Goal: Check status

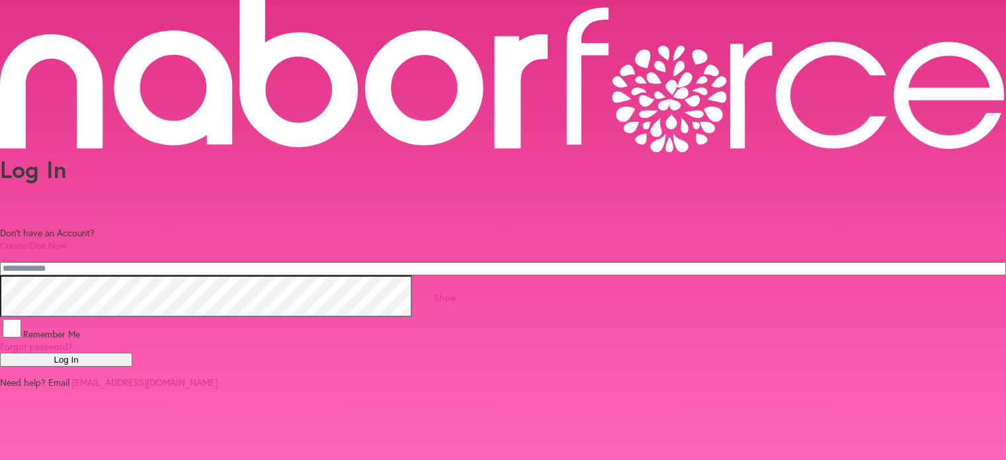
type input "**********"
click at [132, 352] on button "Log In" at bounding box center [66, 359] width 132 height 14
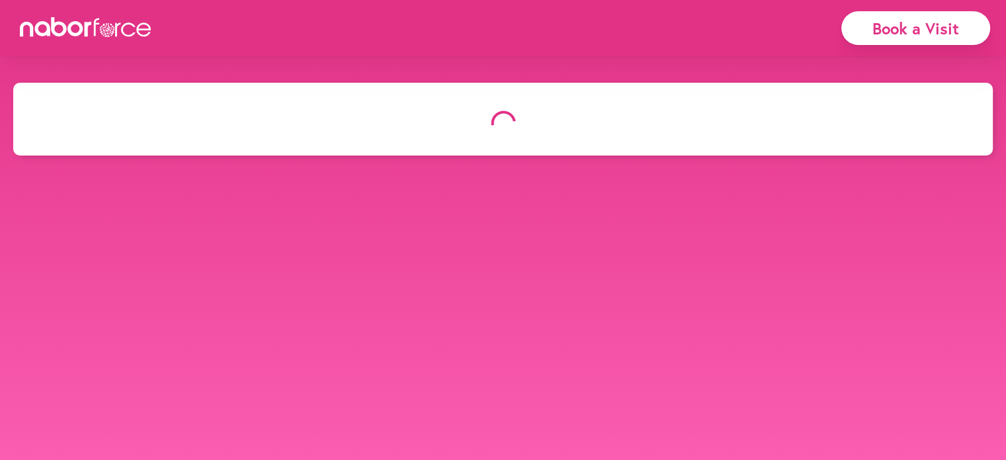
select select "*"
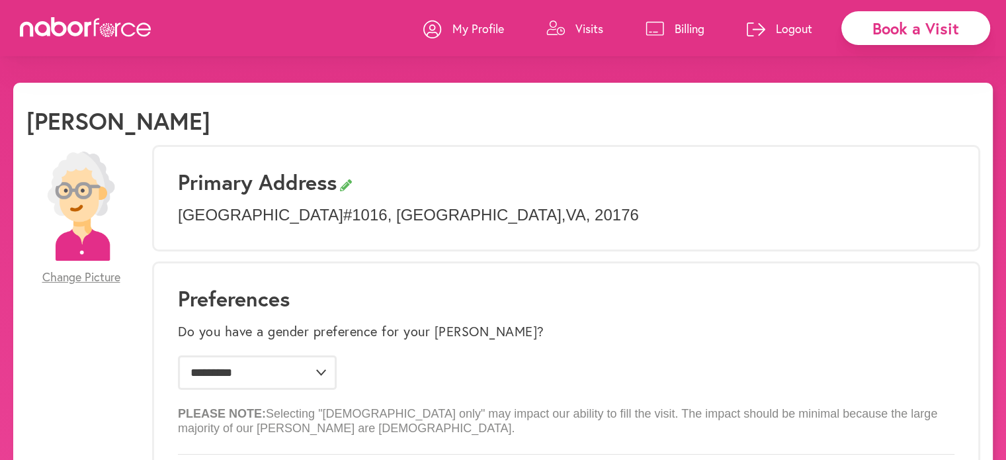
click at [589, 29] on p "Visits" at bounding box center [589, 29] width 28 height 16
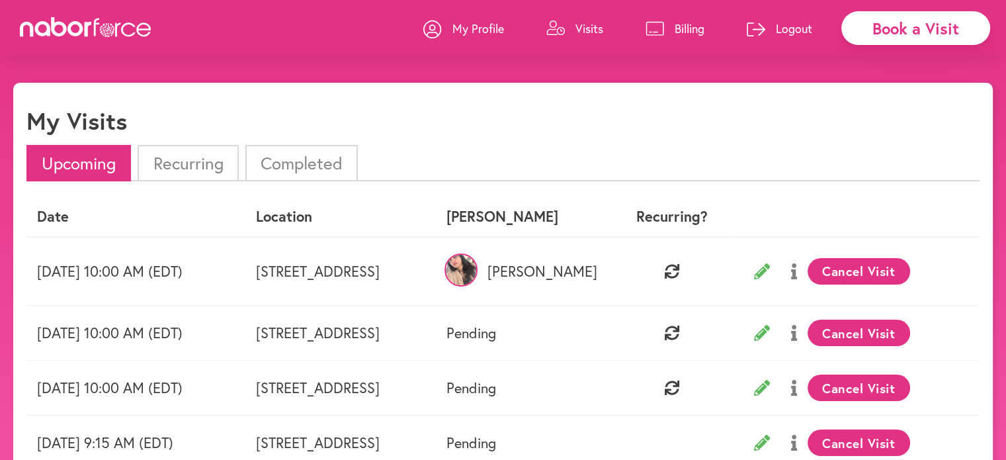
click at [595, 28] on p "Visits" at bounding box center [589, 29] width 28 height 16
click at [190, 153] on li "Recurring" at bounding box center [188, 163] width 101 height 36
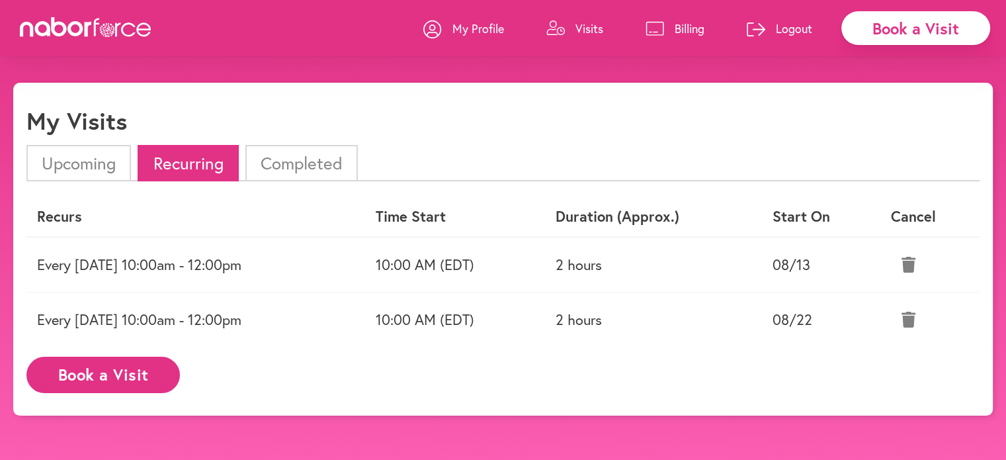
click at [319, 171] on li "Completed" at bounding box center [301, 163] width 112 height 36
